Goal: Task Accomplishment & Management: Manage account settings

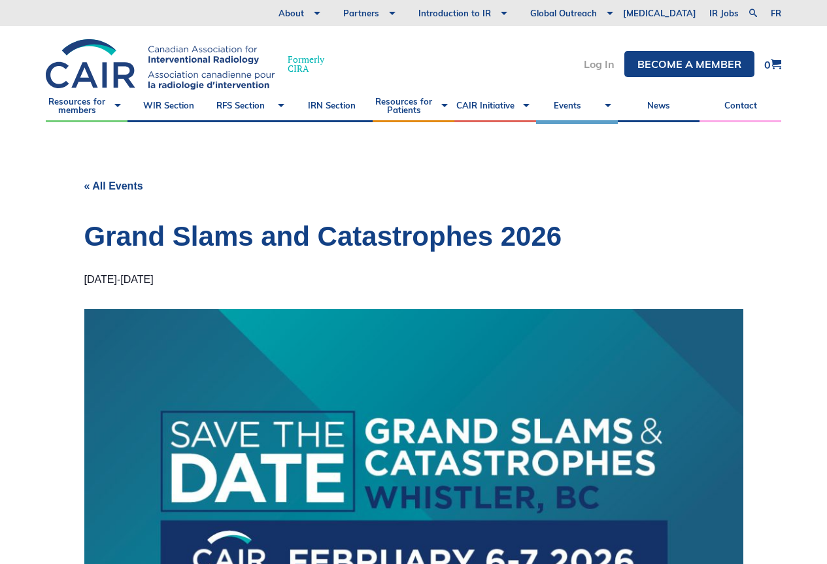
click at [606, 61] on link "Log In" at bounding box center [599, 64] width 31 height 10
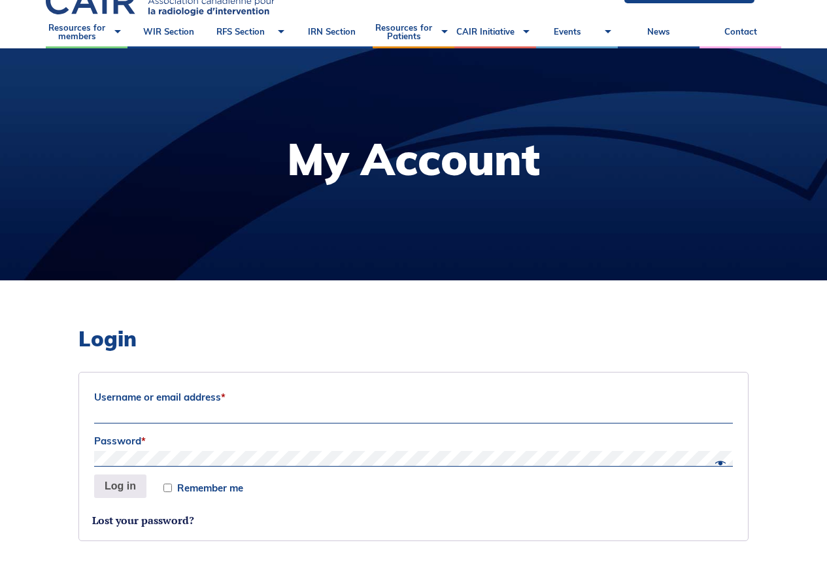
scroll to position [262, 0]
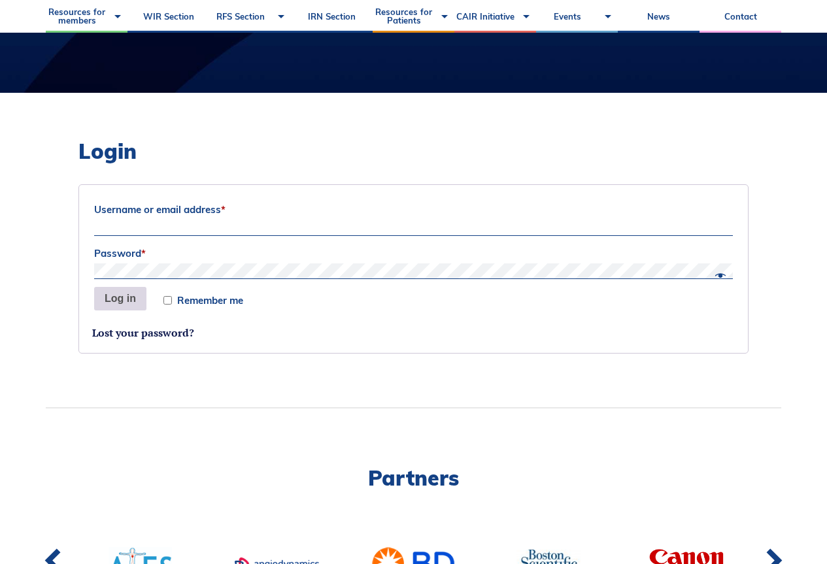
type input "hanwarner@rcsi.ie"
click at [140, 298] on button "Log in" at bounding box center [120, 299] width 52 height 24
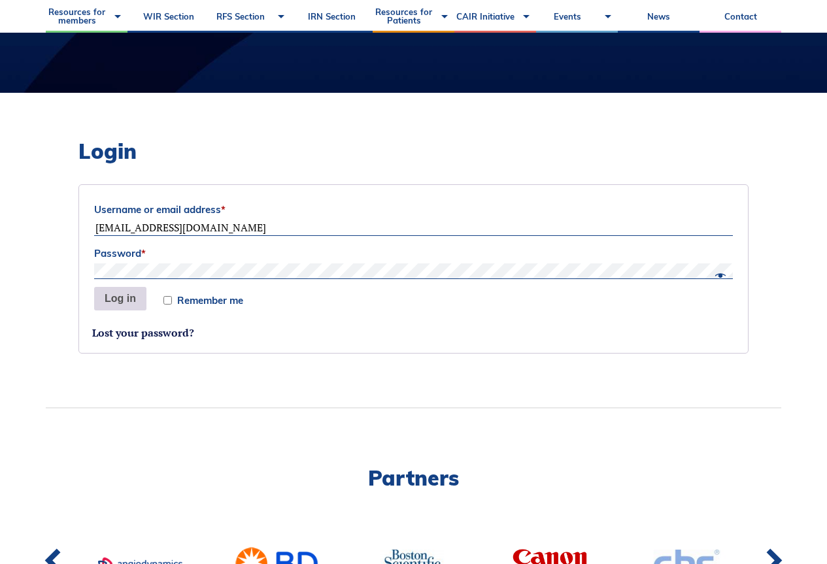
click at [121, 305] on button "Log in" at bounding box center [120, 299] width 52 height 24
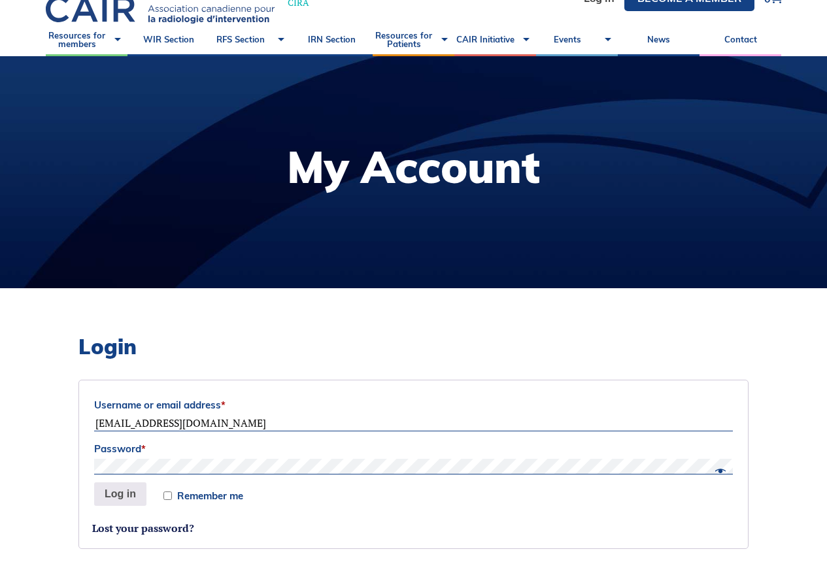
scroll to position [65, 0]
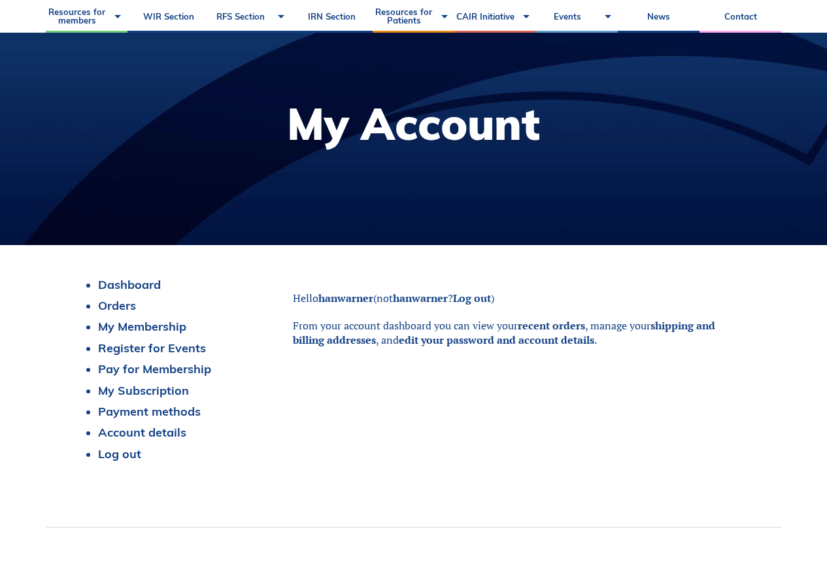
scroll to position [131, 0]
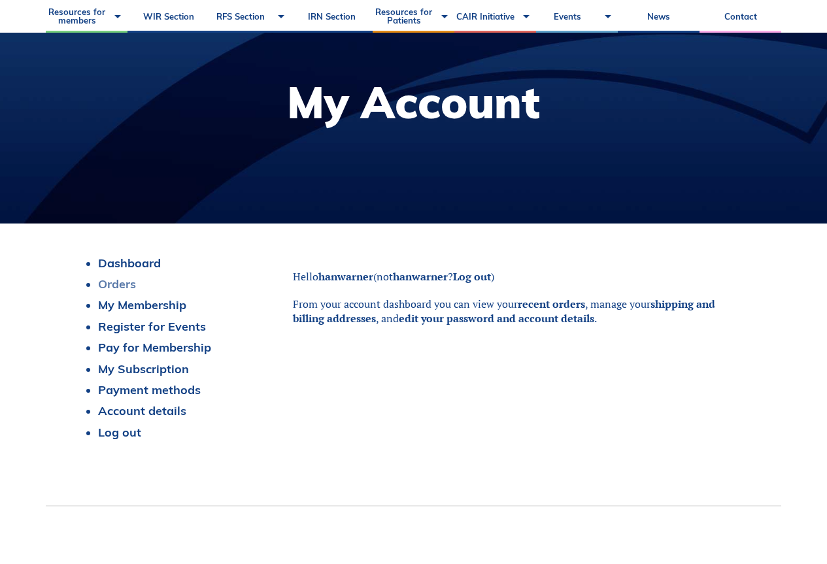
click at [122, 277] on link "Orders" at bounding box center [117, 284] width 38 height 15
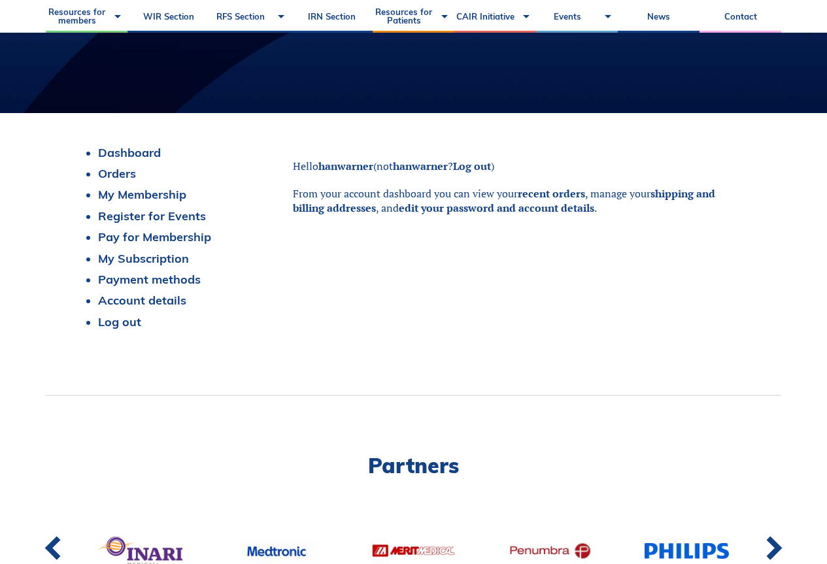
scroll to position [458, 0]
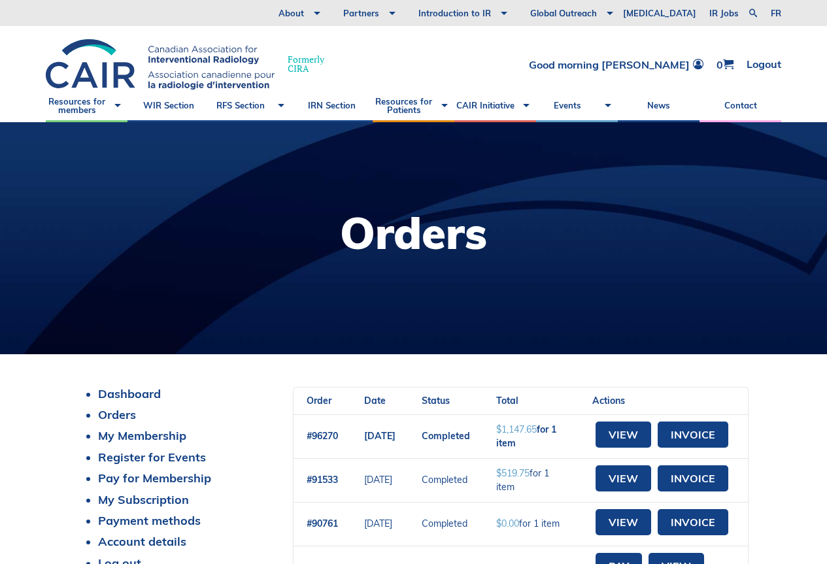
scroll to position [65, 0]
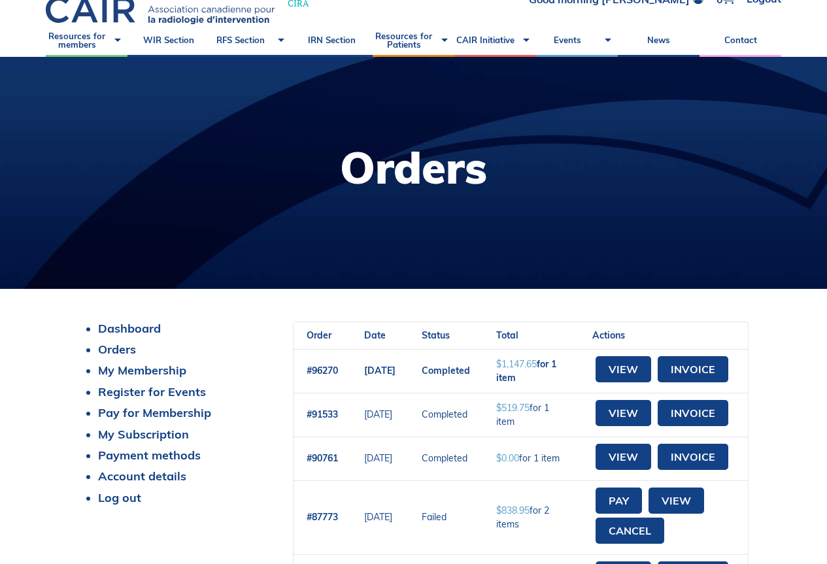
click at [145, 403] on ul "Dashboard Orders My Membership Register for Events Pay for Membership My Subscr…" at bounding box center [184, 414] width 192 height 184
click at [145, 398] on link "Register for Events" at bounding box center [152, 391] width 108 height 15
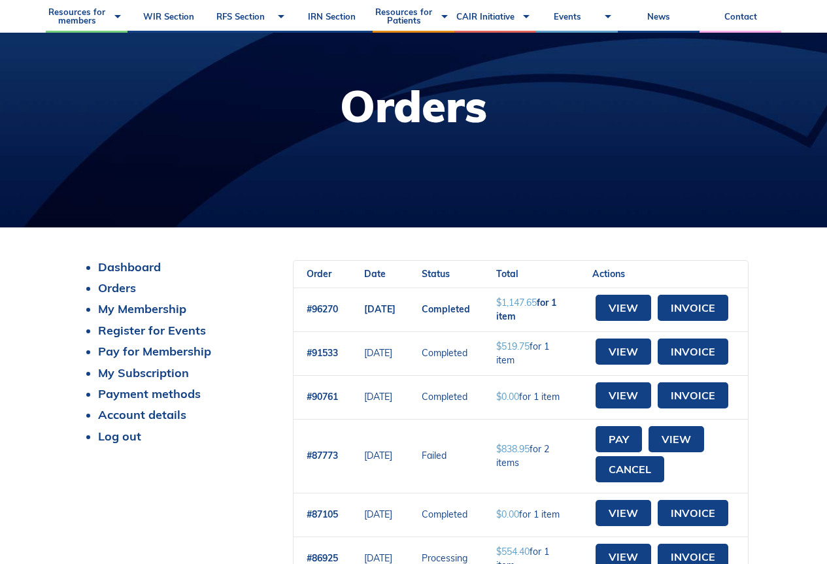
scroll to position [196, 0]
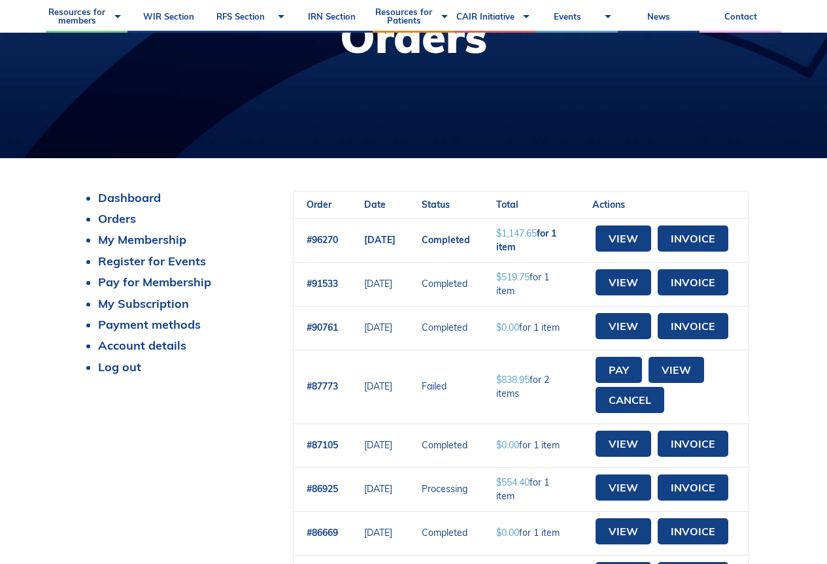
scroll to position [262, 0]
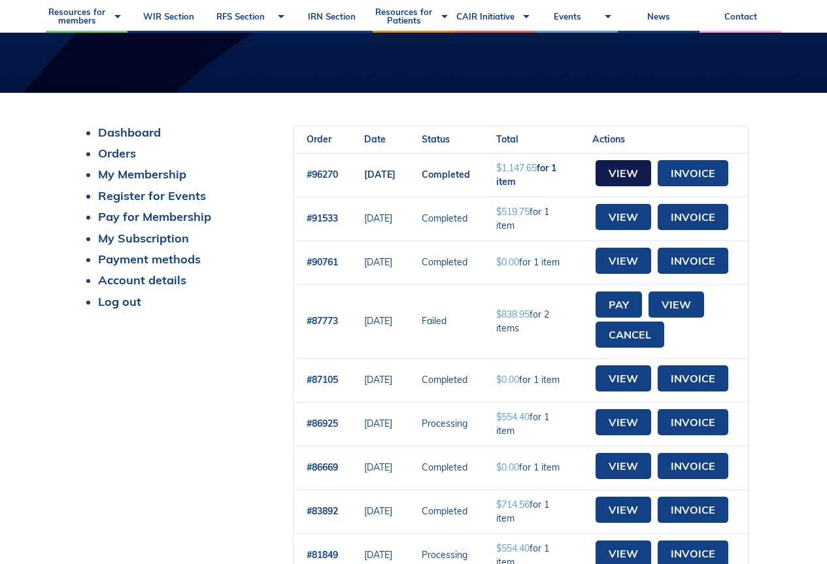
click at [651, 166] on link "View" at bounding box center [624, 173] width 56 height 26
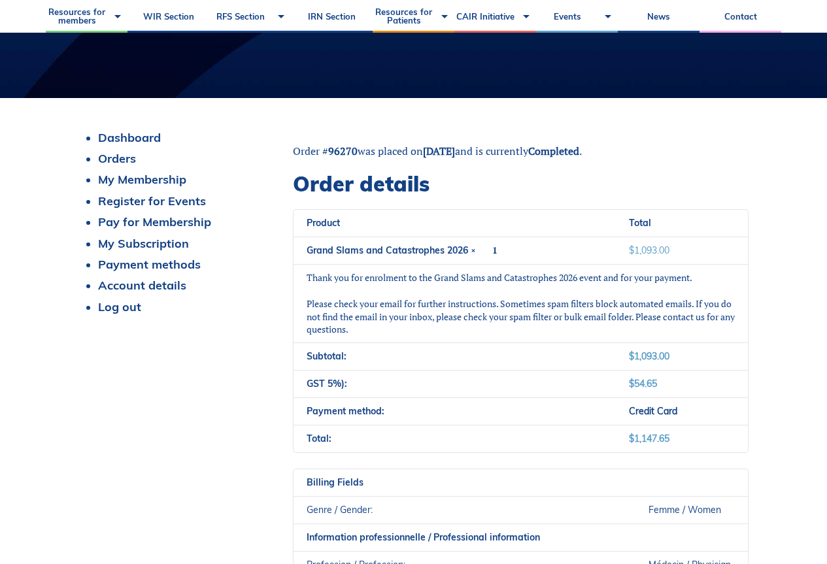
scroll to position [131, 0]
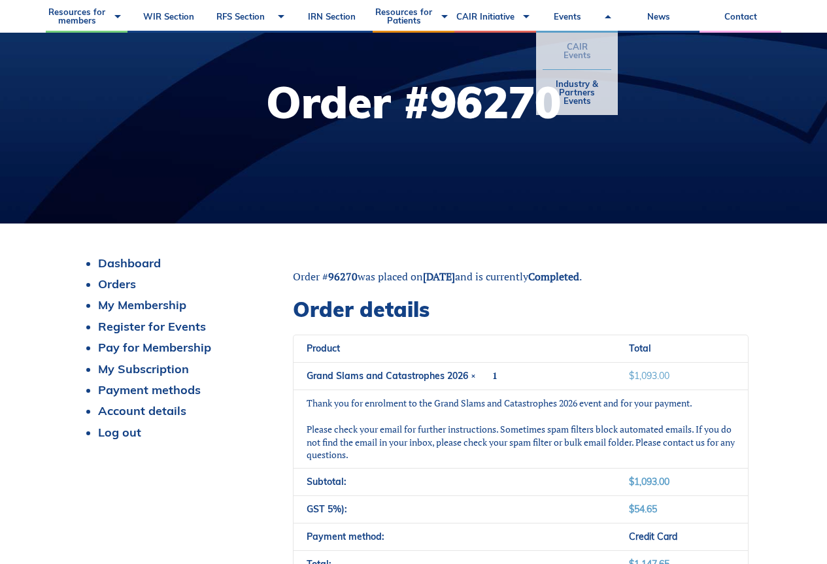
click at [585, 44] on link "CAIR Events" at bounding box center [577, 51] width 69 height 37
click at [579, 52] on link "CAIR Events" at bounding box center [577, 51] width 69 height 37
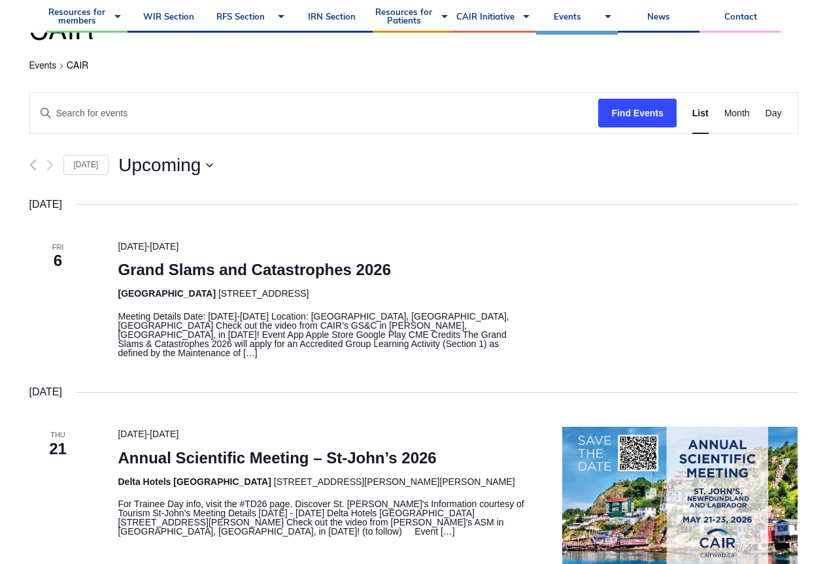
scroll to position [196, 0]
